Goal: Information Seeking & Learning: Learn about a topic

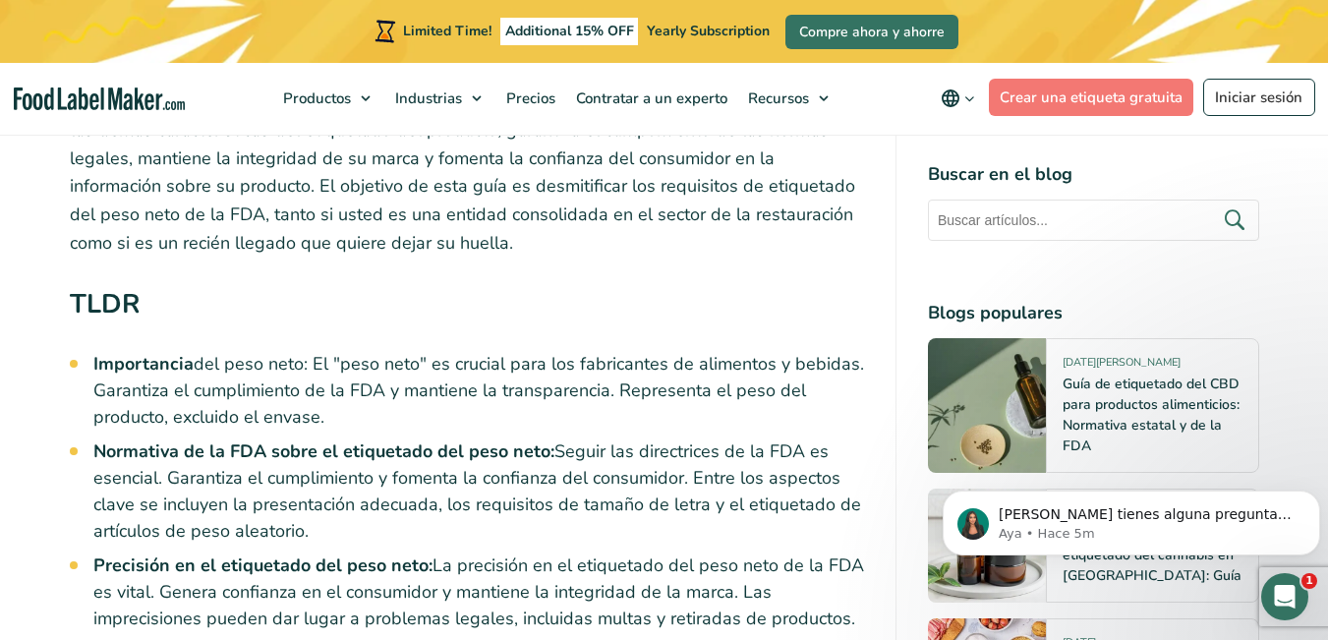
scroll to position [912, 0]
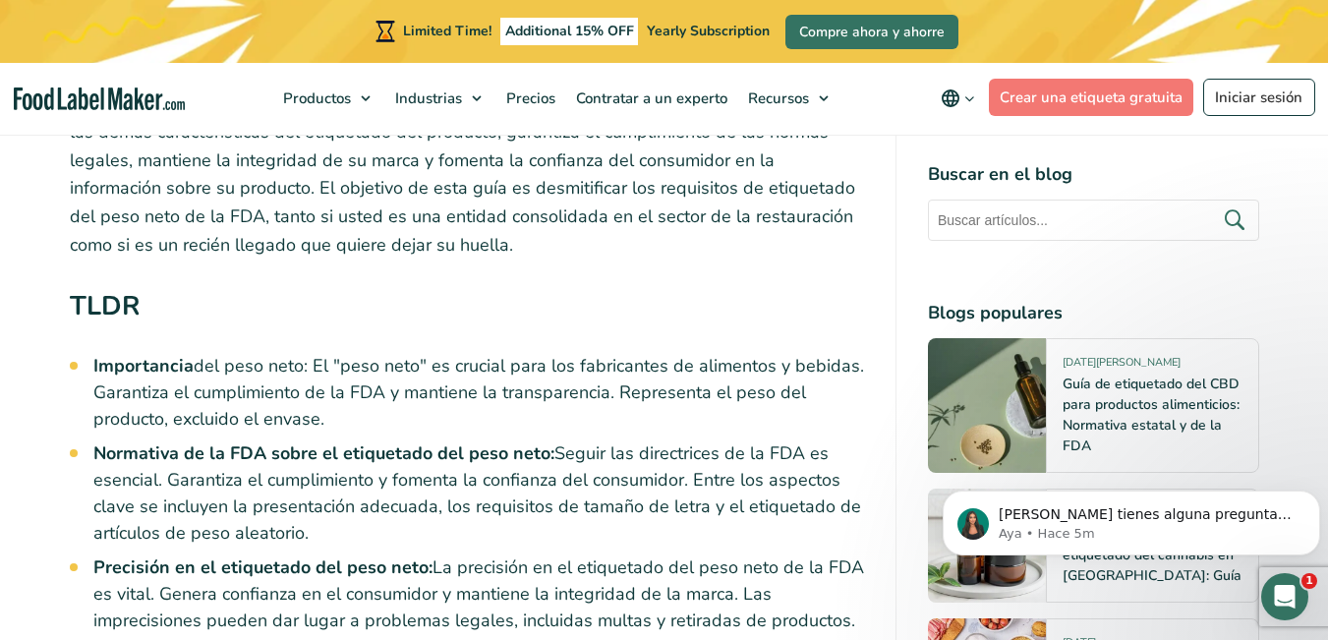
drag, startPoint x: 311, startPoint y: 365, endPoint x: 321, endPoint y: 423, distance: 58.8
click at [321, 423] on li "Importancia del peso neto: El "peso neto" es crucial para los fabricantes de al…" at bounding box center [478, 393] width 771 height 80
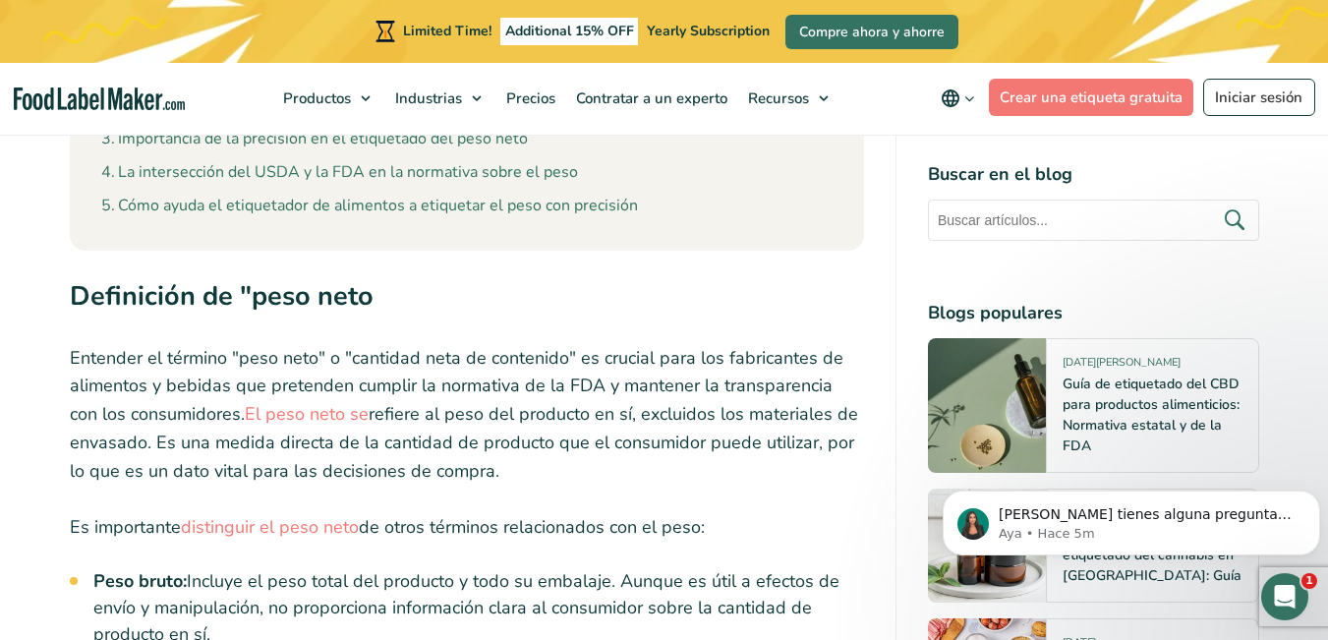
scroll to position [2057, 0]
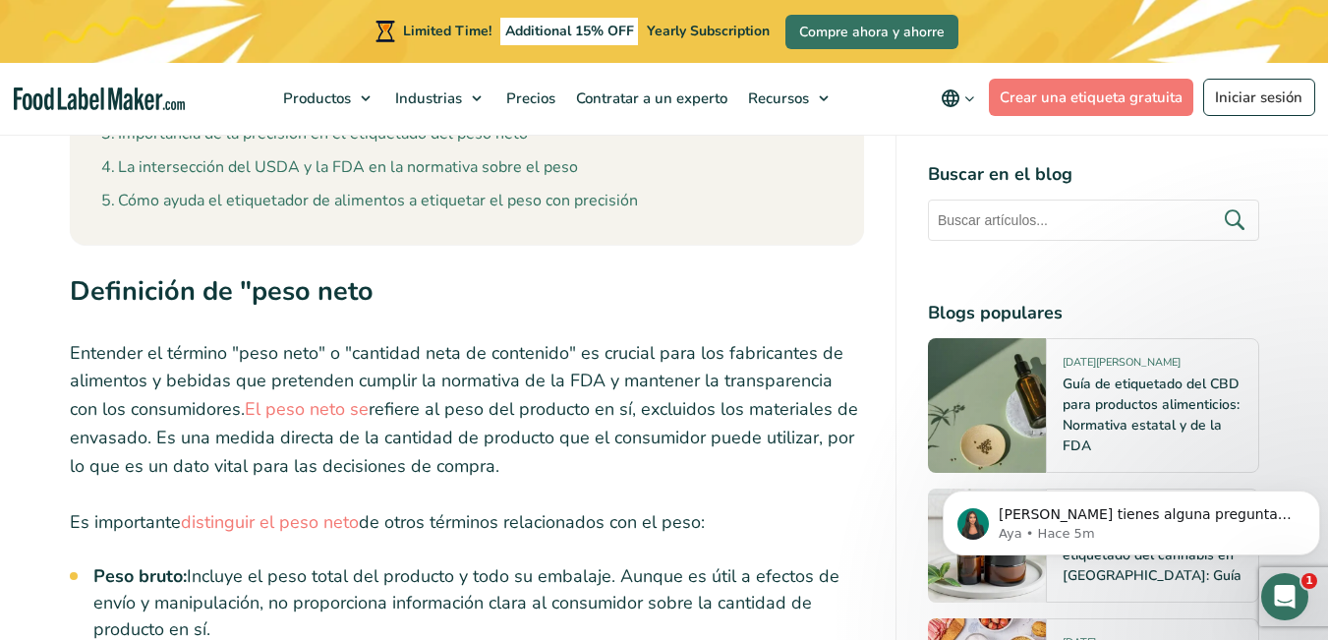
drag, startPoint x: 73, startPoint y: 351, endPoint x: 499, endPoint y: 477, distance: 444.0
click at [499, 477] on p "Entender el término "peso neto" o "cantidad neta de contenido" es crucial para …" at bounding box center [467, 410] width 795 height 142
copy p "Entender el término "peso neto" o "cantidad neta de contenido" es crucial para …"
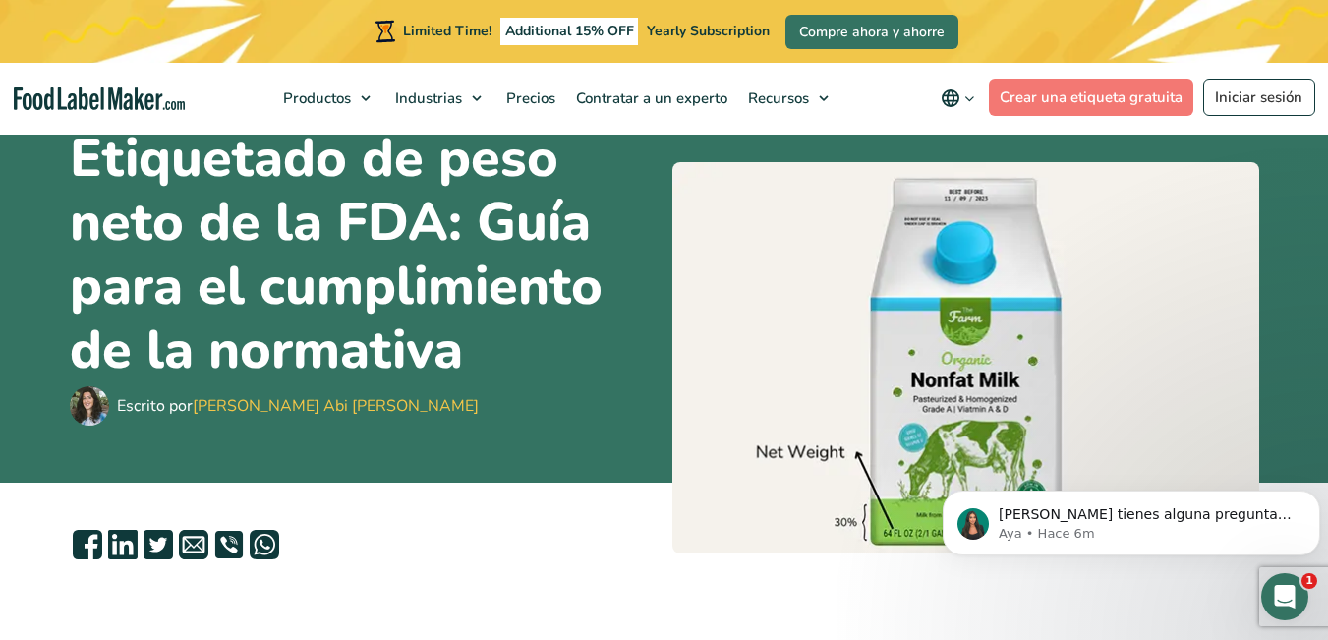
scroll to position [165, 0]
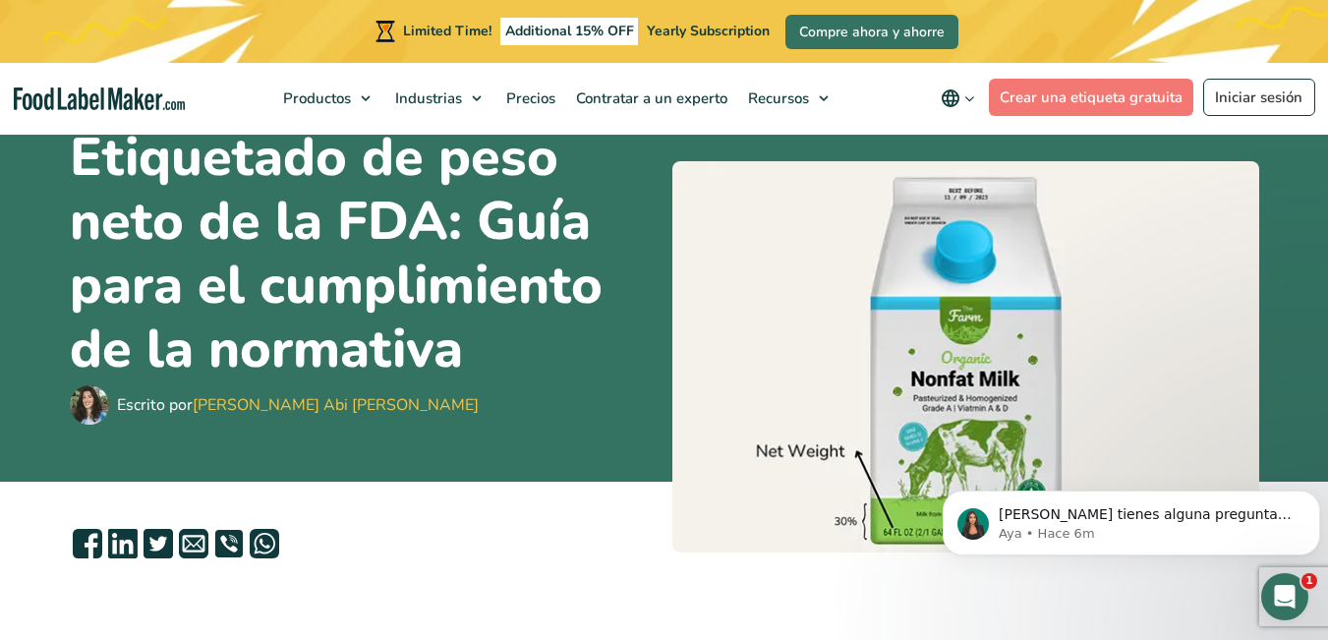
drag, startPoint x: 193, startPoint y: 409, endPoint x: 342, endPoint y: 398, distance: 149.9
click at [342, 398] on div "Escrito por [PERSON_NAME] Abi [PERSON_NAME]" at bounding box center [363, 404] width 587 height 39
copy div "[PERSON_NAME] Abi [PERSON_NAME]"
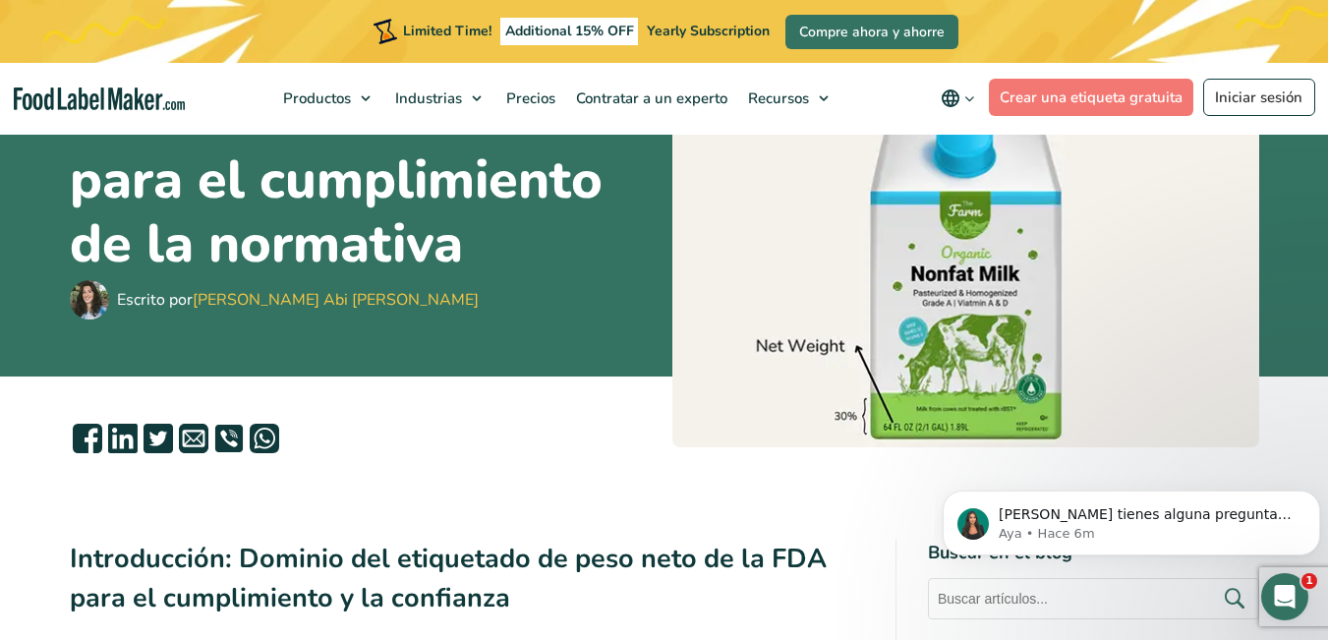
scroll to position [0, 0]
